Goal: Task Accomplishment & Management: Manage account settings

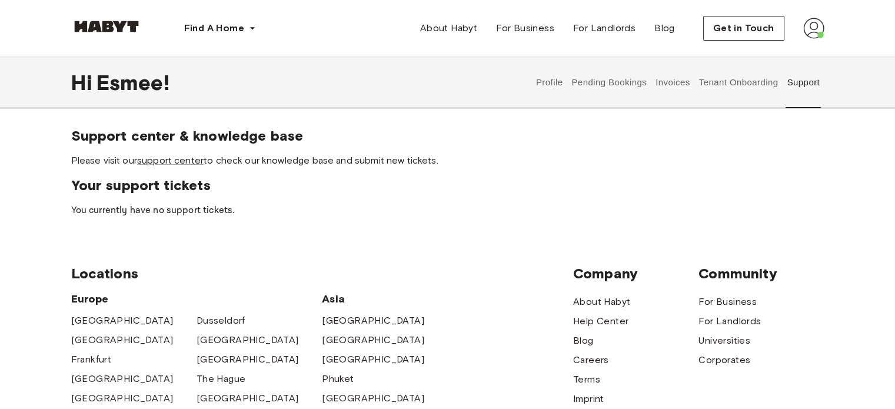
click at [121, 18] on div at bounding box center [106, 28] width 71 height 39
click at [128, 25] on img at bounding box center [106, 27] width 71 height 12
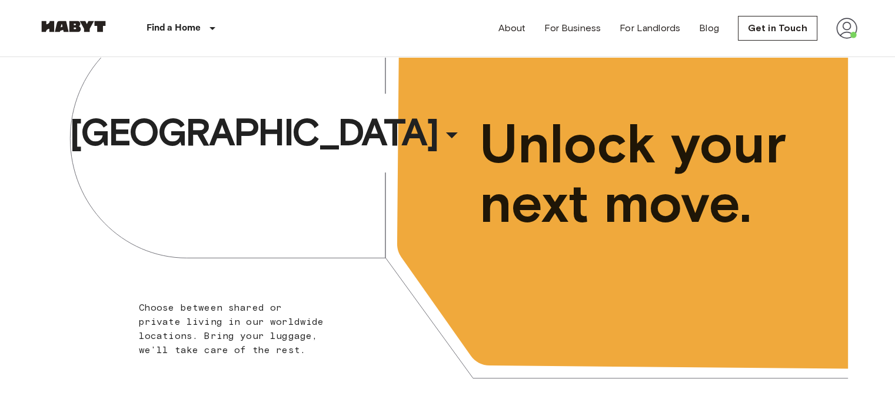
scroll to position [78, 0]
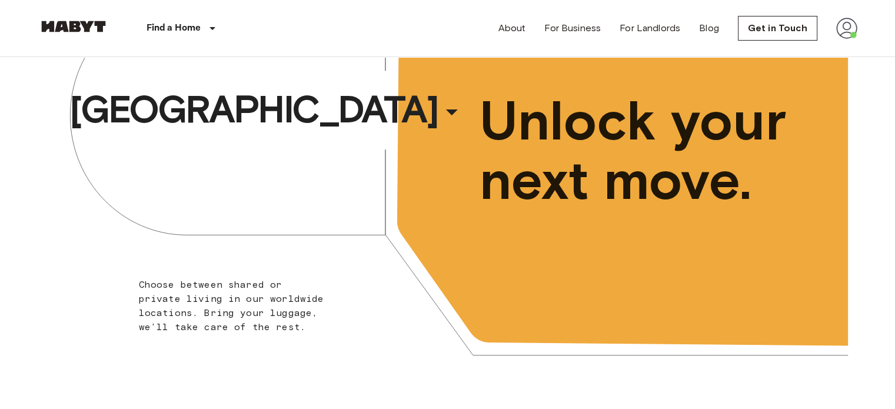
click at [847, 32] on img at bounding box center [846, 28] width 21 height 21
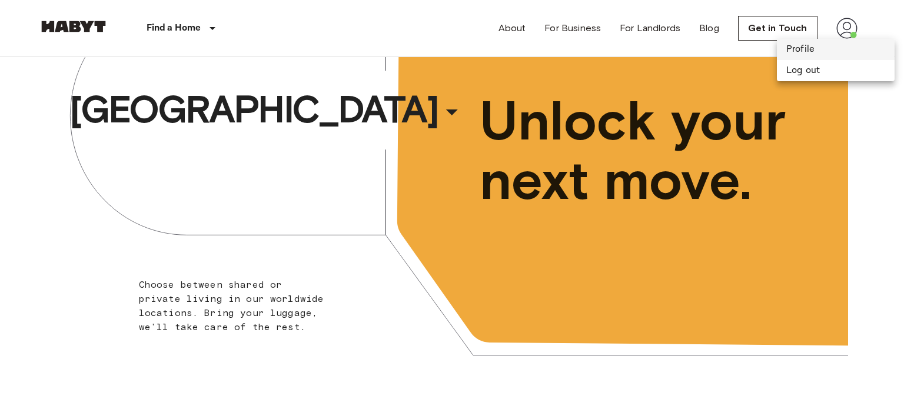
click at [814, 52] on li "Profile" at bounding box center [836, 49] width 118 height 21
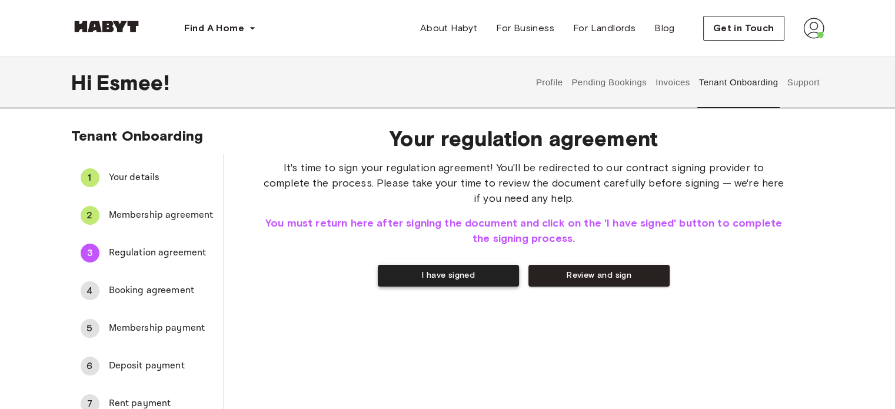
click at [404, 272] on button "I have signed" at bounding box center [448, 276] width 141 height 22
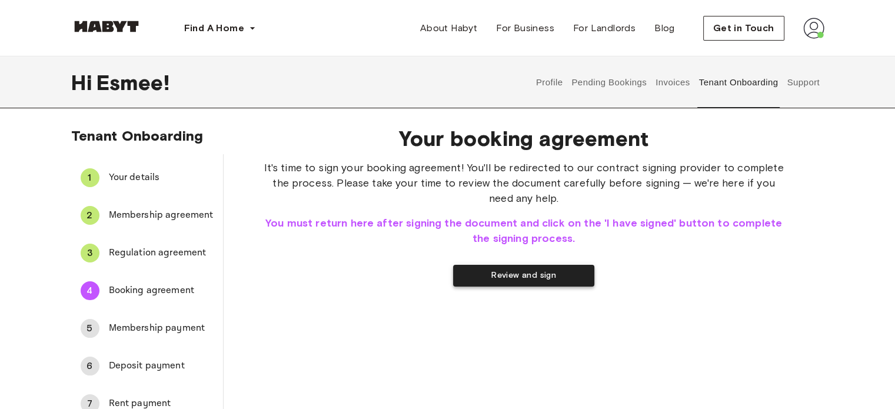
click at [482, 277] on button "Review and sign" at bounding box center [523, 276] width 141 height 22
